Goal: Task Accomplishment & Management: Complete application form

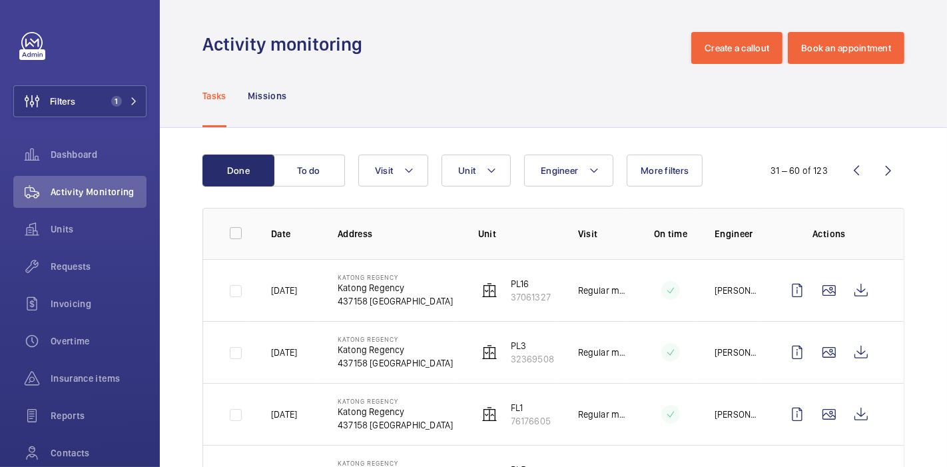
scroll to position [35, 0]
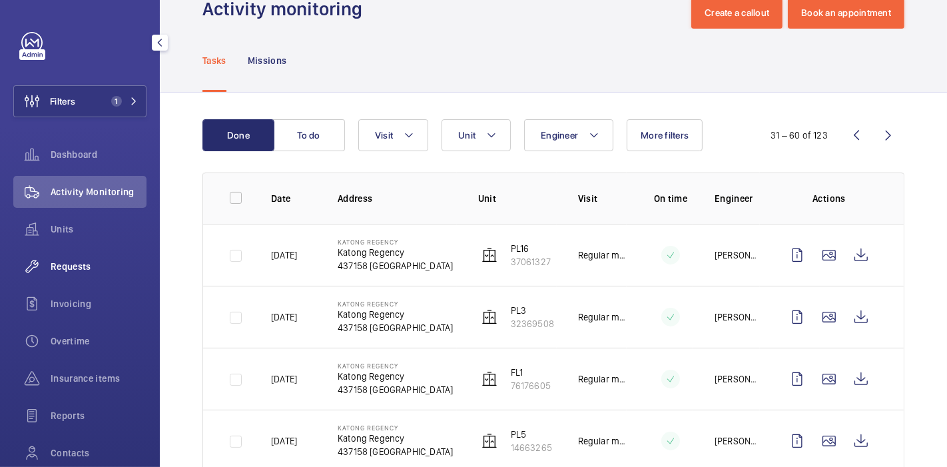
click at [72, 269] on span "Requests" at bounding box center [99, 266] width 96 height 13
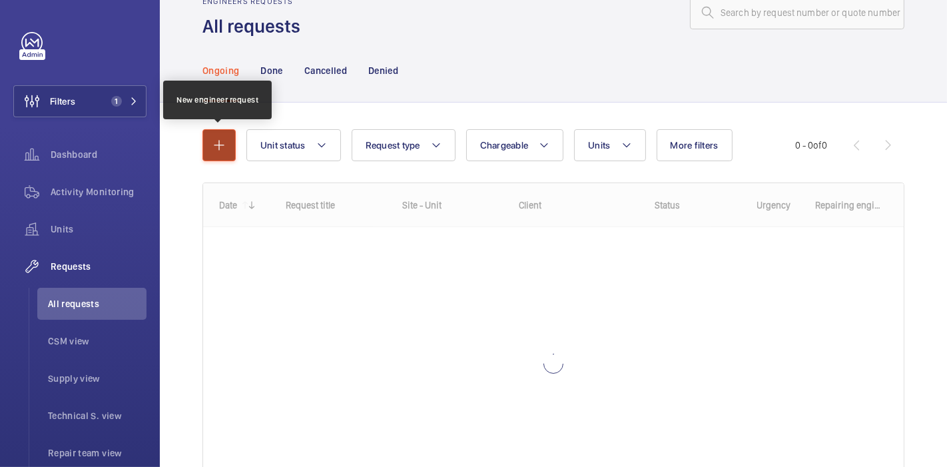
click at [228, 147] on button "button" at bounding box center [218, 145] width 33 height 32
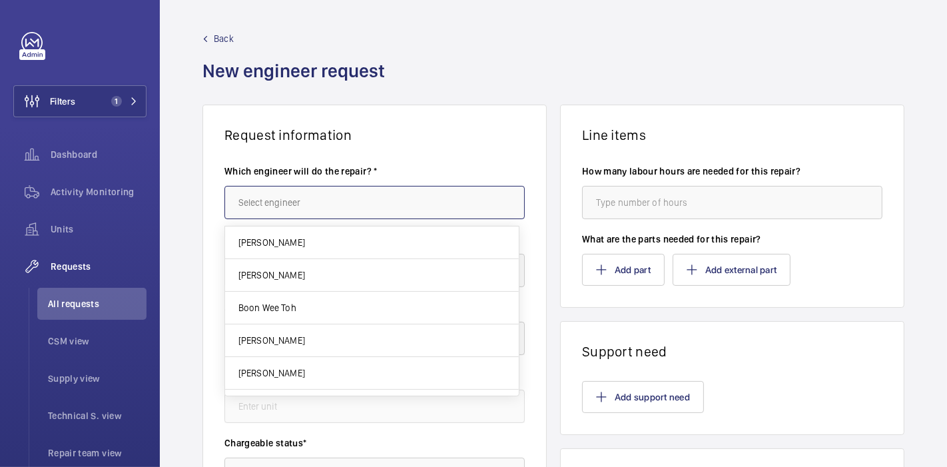
click at [255, 193] on input "text" at bounding box center [374, 202] width 300 height 33
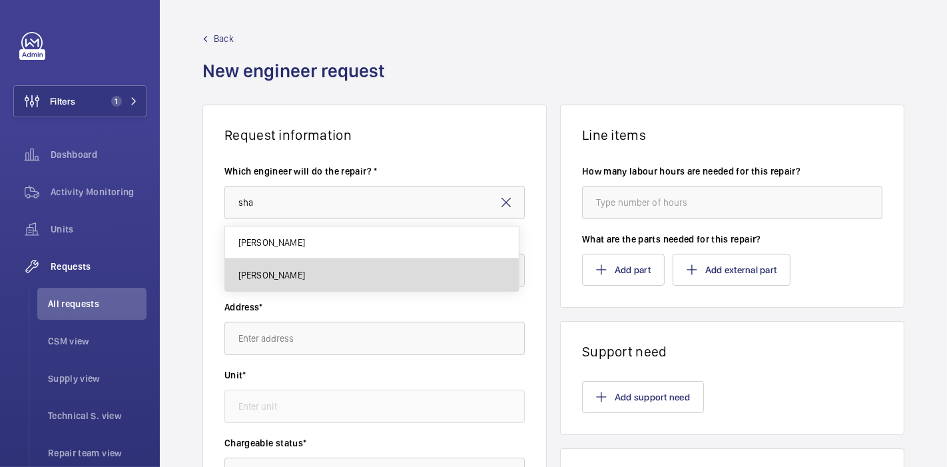
click at [332, 270] on mat-option "[PERSON_NAME]" at bounding box center [372, 275] width 294 height 32
type input "[PERSON_NAME]"
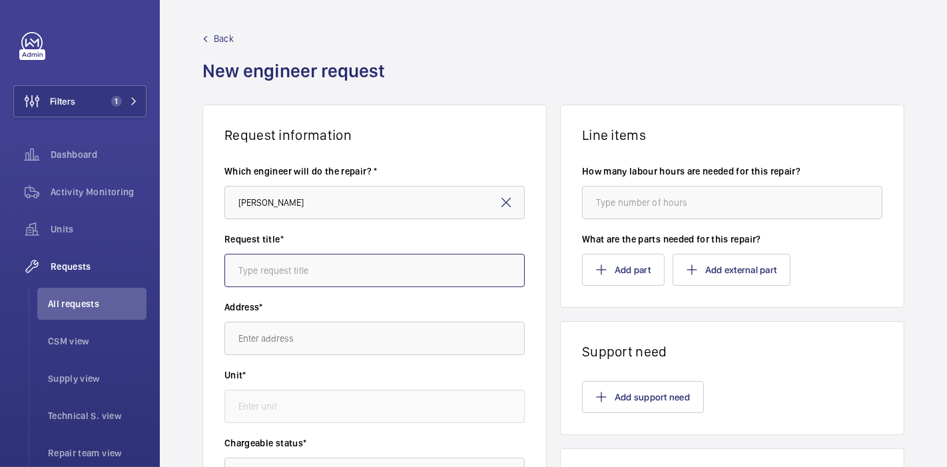
click at [332, 270] on input "text" at bounding box center [374, 270] width 300 height 33
type input "h"
type input "p"
type input "Parts order : Handrail"
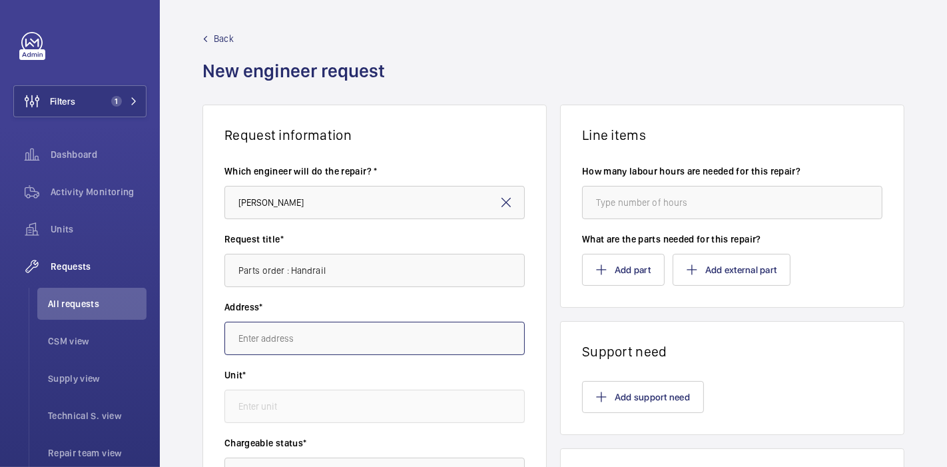
click at [334, 331] on input "text" at bounding box center [374, 337] width 300 height 33
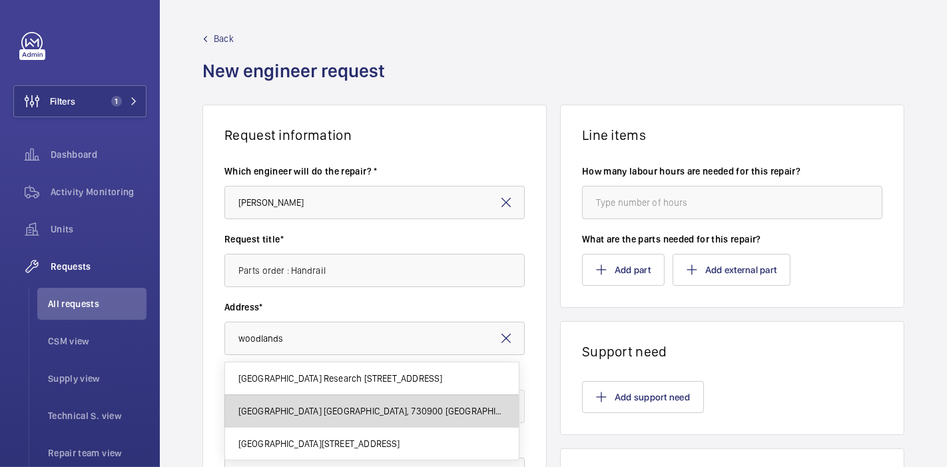
click at [346, 408] on span "[GEOGRAPHIC_DATA] [GEOGRAPHIC_DATA], 730900 [GEOGRAPHIC_DATA]" at bounding box center [371, 410] width 267 height 13
type input "[GEOGRAPHIC_DATA] [GEOGRAPHIC_DATA], 730900 [GEOGRAPHIC_DATA]"
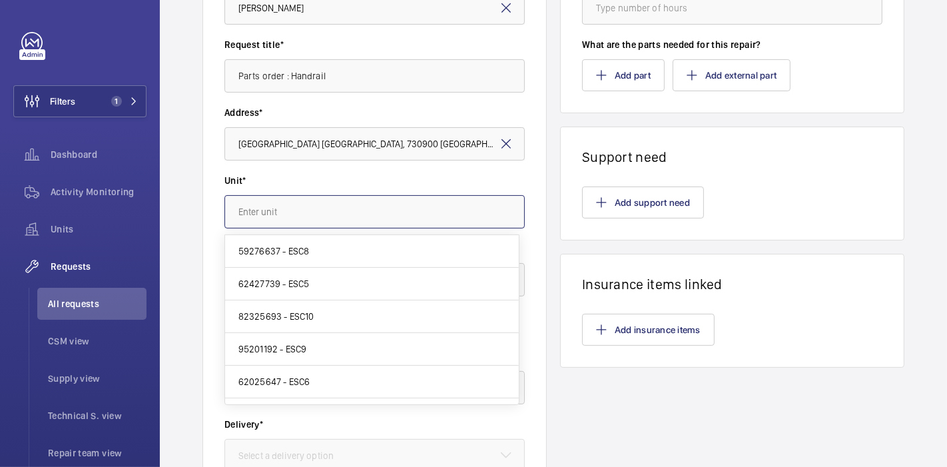
click at [285, 210] on input "text" at bounding box center [374, 211] width 300 height 33
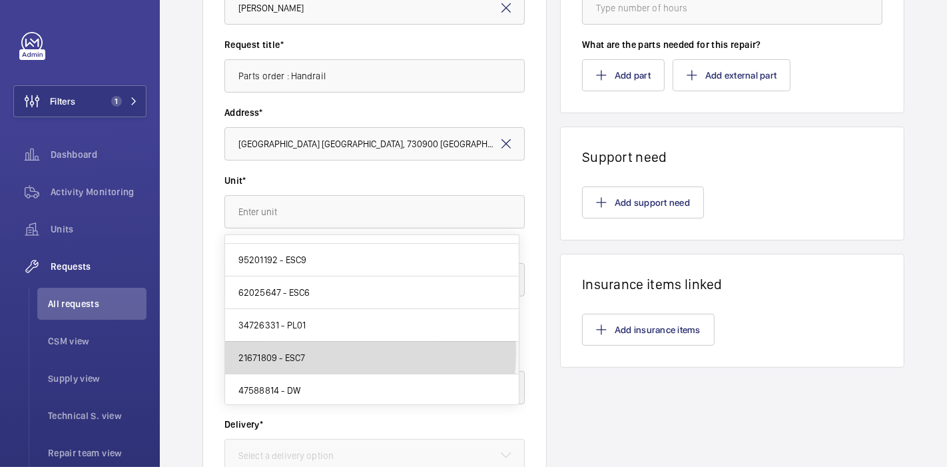
click at [306, 351] on mat-option "21671809 - ESC7" at bounding box center [372, 357] width 294 height 33
type input "21671809 - ESC7"
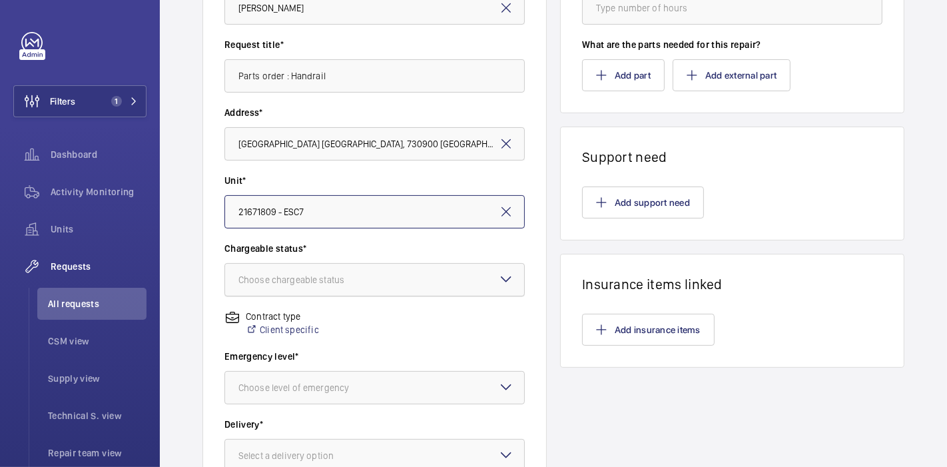
click at [323, 288] on div at bounding box center [374, 280] width 299 height 32
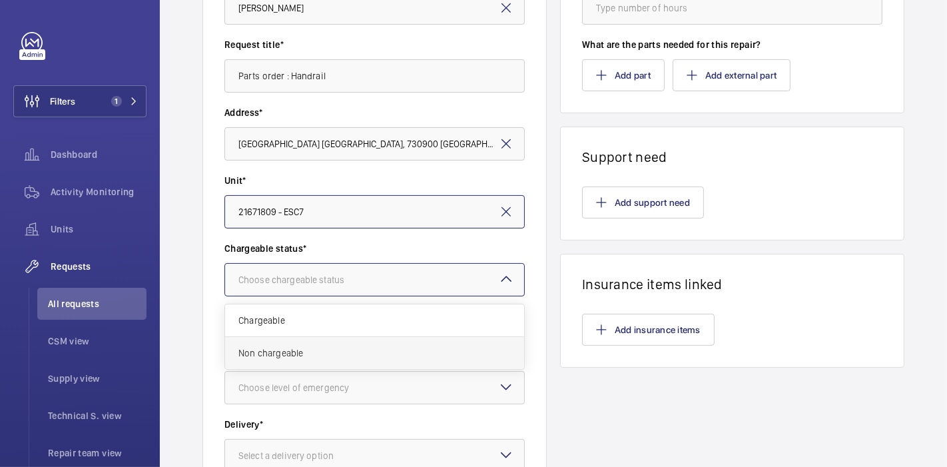
click at [321, 349] on span "Non chargeable" at bounding box center [374, 352] width 272 height 13
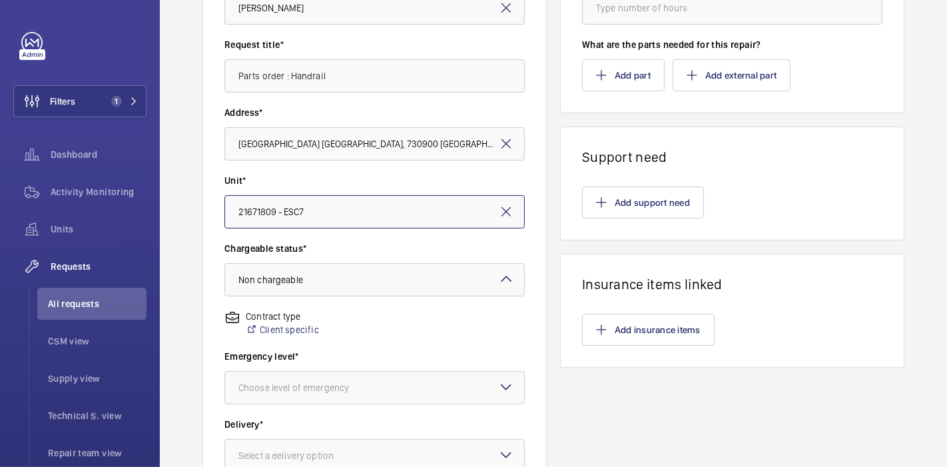
scroll to position [289, 0]
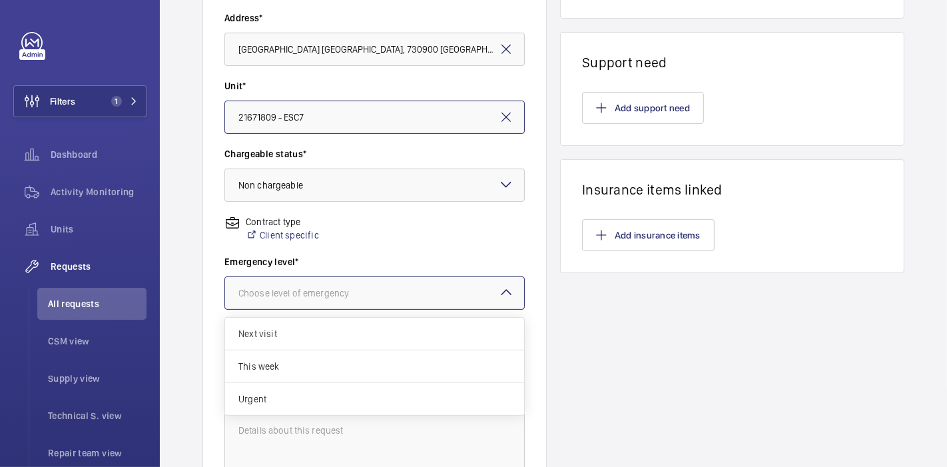
click at [329, 290] on div "Choose level of emergency" at bounding box center [310, 292] width 144 height 13
click at [319, 355] on div "This week" at bounding box center [374, 366] width 299 height 33
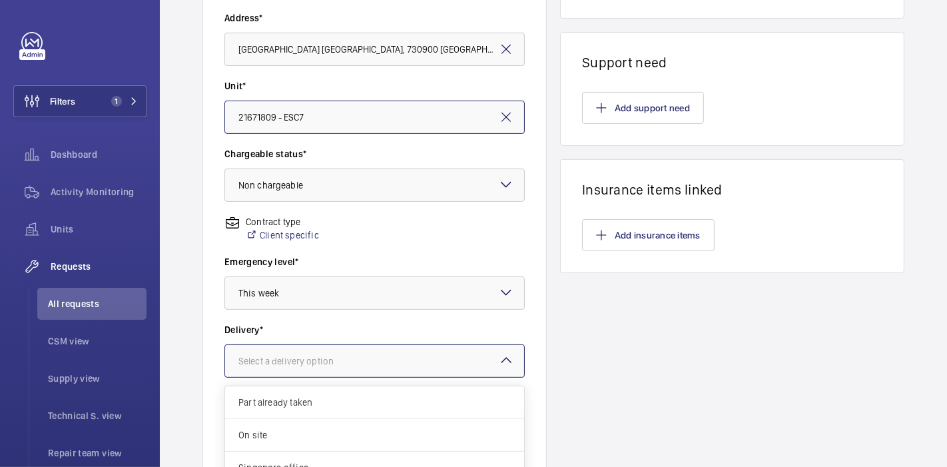
click at [319, 355] on div "Select a delivery option" at bounding box center [302, 360] width 128 height 13
click at [319, 423] on div "On site" at bounding box center [374, 435] width 299 height 33
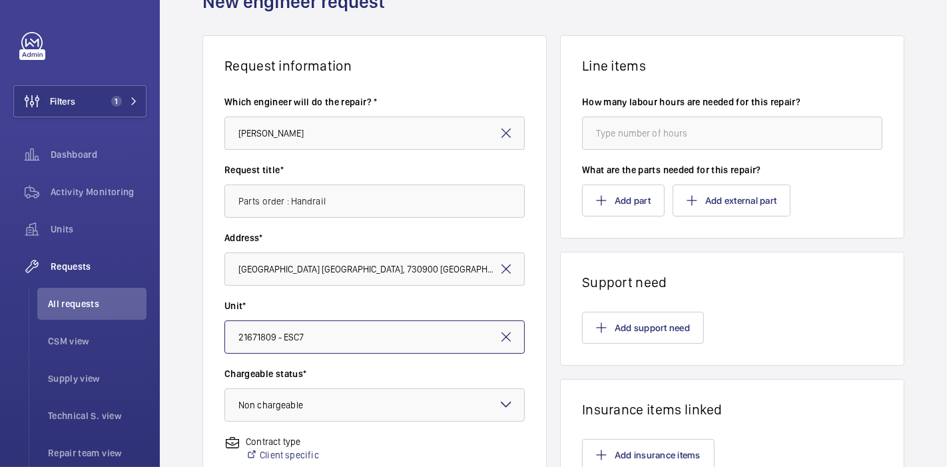
scroll to position [61, 0]
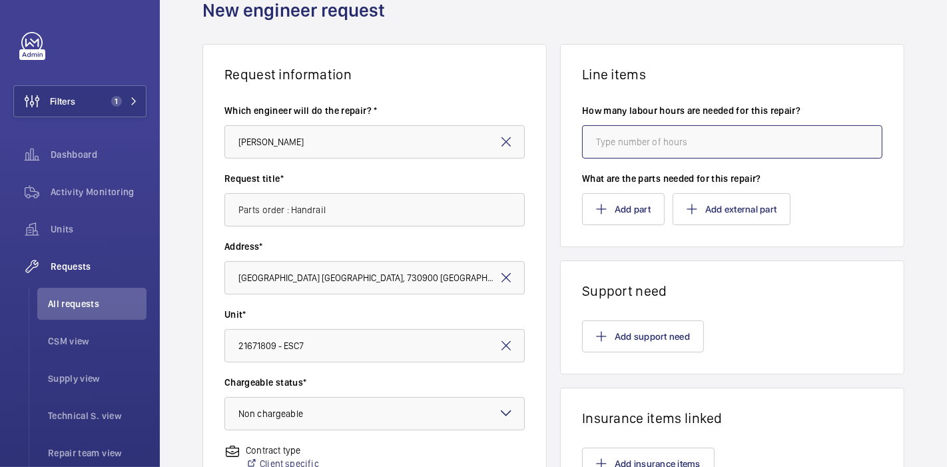
click at [616, 133] on input "number" at bounding box center [732, 141] width 300 height 33
type input "8"
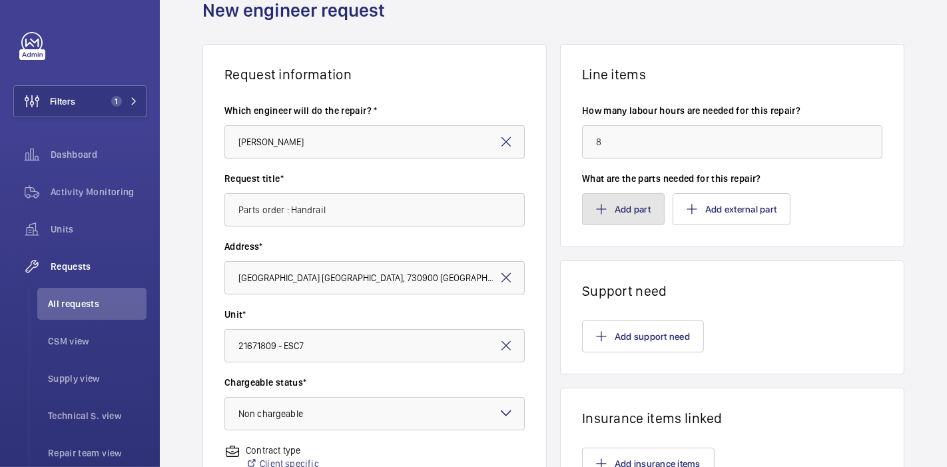
click at [614, 213] on button "Add part" at bounding box center [623, 209] width 83 height 32
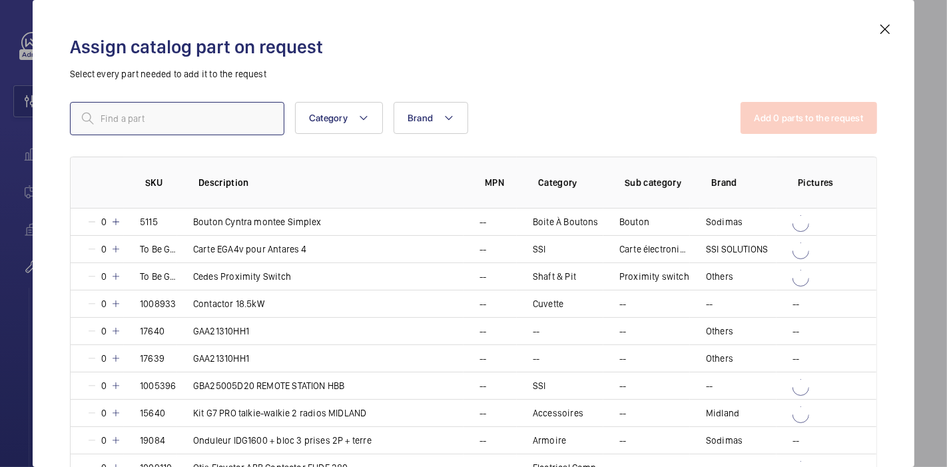
click at [244, 118] on input "text" at bounding box center [177, 118] width 214 height 33
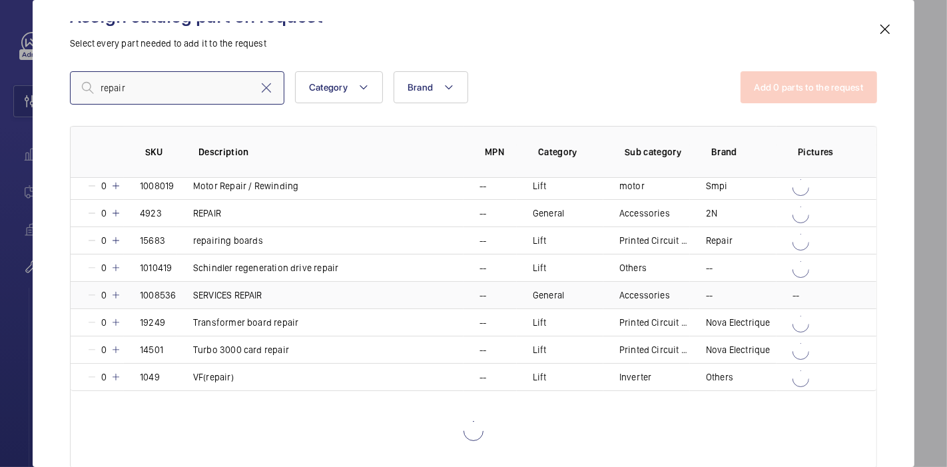
scroll to position [114, 0]
type input "repair"
click at [115, 292] on mat-icon at bounding box center [115, 295] width 11 height 11
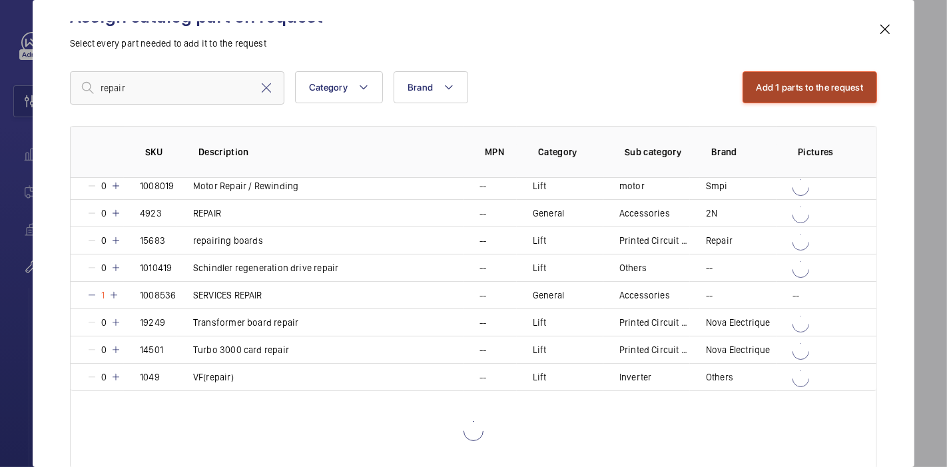
click at [773, 85] on button "Add 1 parts to the request" at bounding box center [809, 87] width 135 height 32
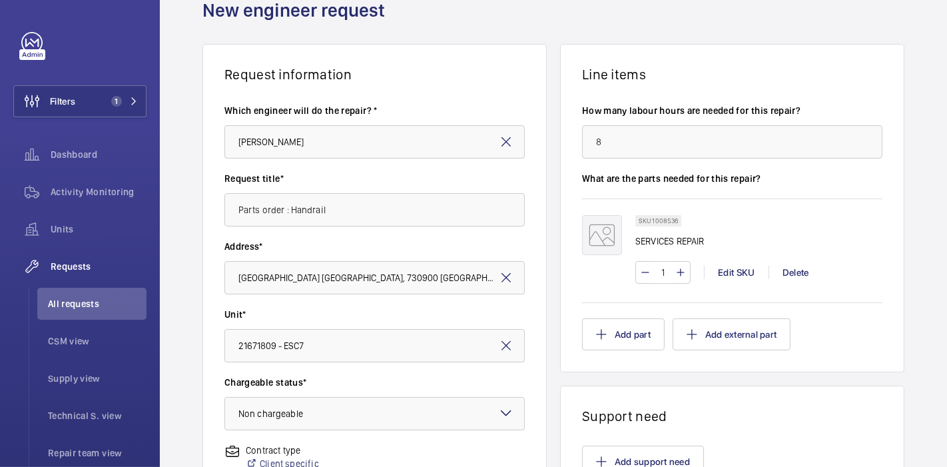
click at [540, 259] on div "Request information Which engineer will do the repair? * [PERSON_NAME] Request …" at bounding box center [553, 408] width 787 height 729
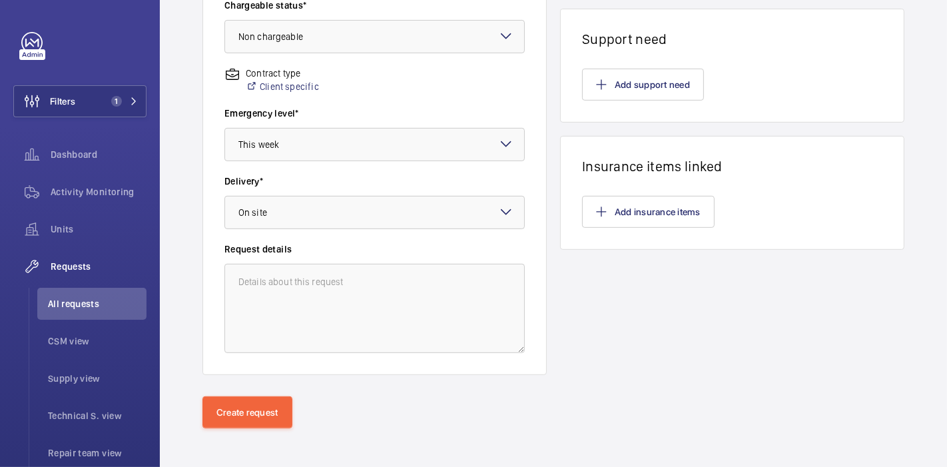
scroll to position [440, 0]
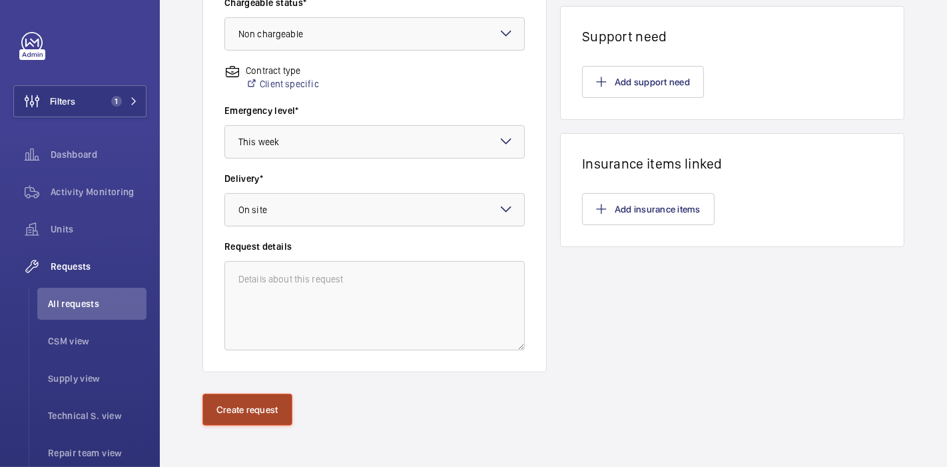
click at [222, 407] on button "Create request" at bounding box center [247, 409] width 90 height 32
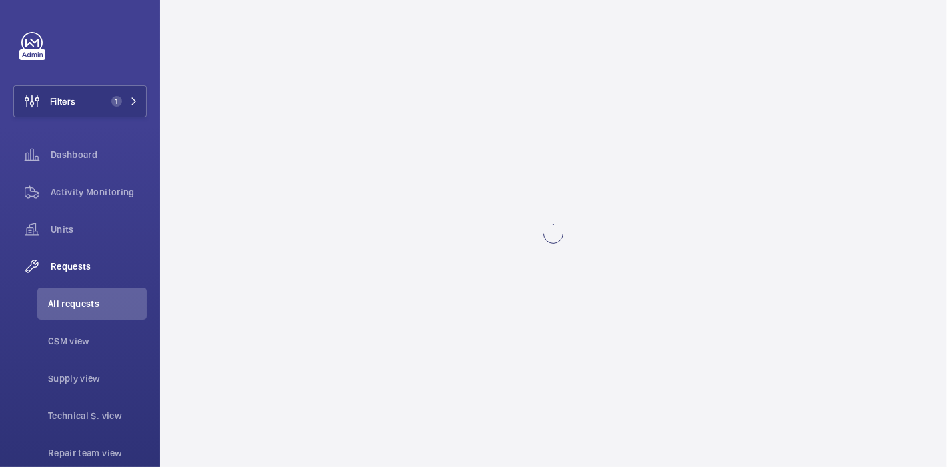
scroll to position [0, 0]
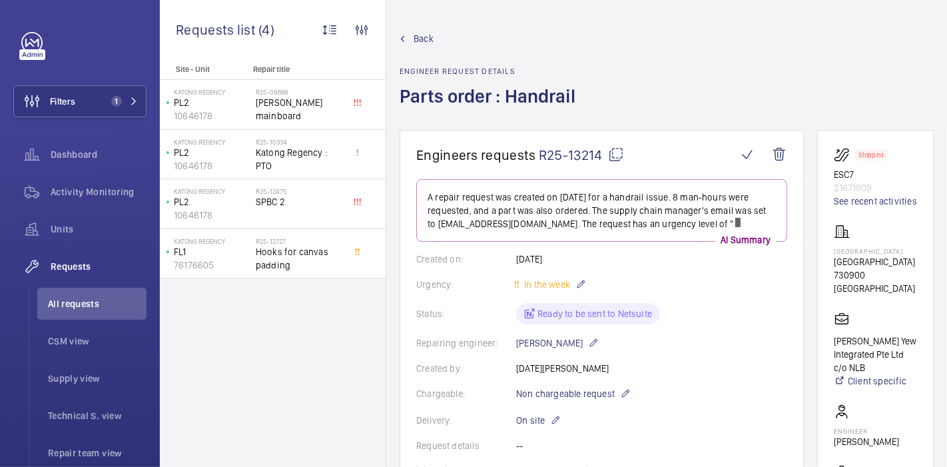
click at [611, 146] on mat-icon at bounding box center [616, 154] width 16 height 16
